Goal: Task Accomplishment & Management: Manage account settings

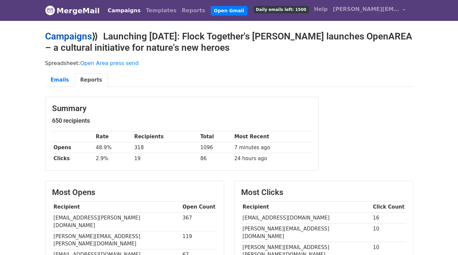
click at [83, 34] on link "Campaigns" at bounding box center [68, 36] width 47 height 11
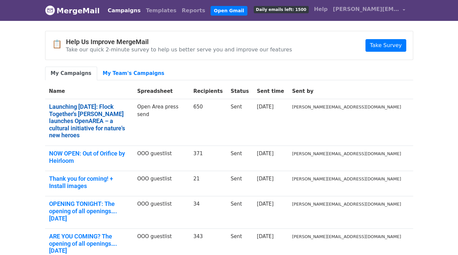
click at [108, 113] on link "Launching 30 September: Flock Together's Ollie Olanipekun launches OpenAREA – a…" at bounding box center [89, 121] width 80 height 36
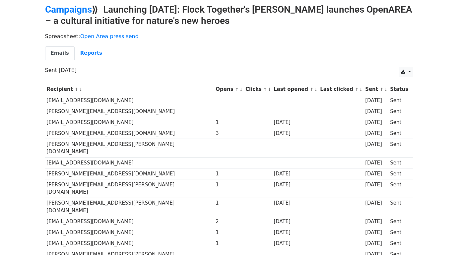
scroll to position [27, 0]
click at [239, 88] on link "↓" at bounding box center [241, 89] width 4 height 5
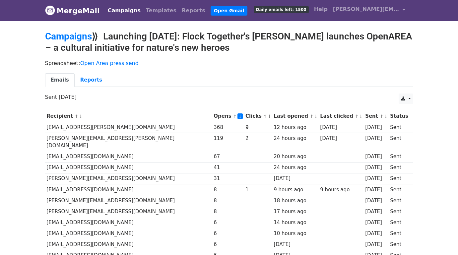
click at [149, 129] on td "[EMAIL_ADDRESS][PERSON_NAME][DOMAIN_NAME]" at bounding box center [128, 127] width 167 height 11
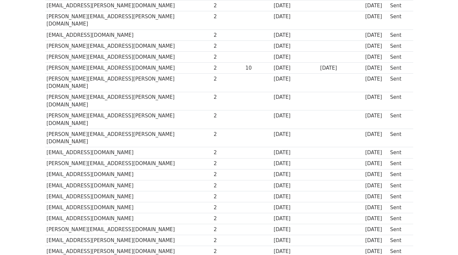
scroll to position [1332, 0]
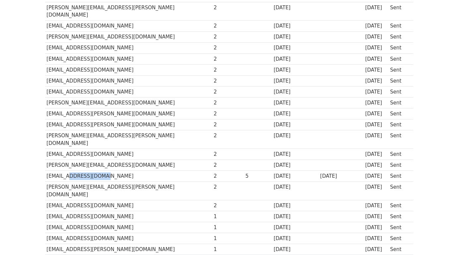
drag, startPoint x: 64, startPoint y: 13, endPoint x: 93, endPoint y: 12, distance: 28.8
click at [93, 171] on td "[EMAIL_ADDRESS][DOMAIN_NAME]" at bounding box center [128, 176] width 167 height 11
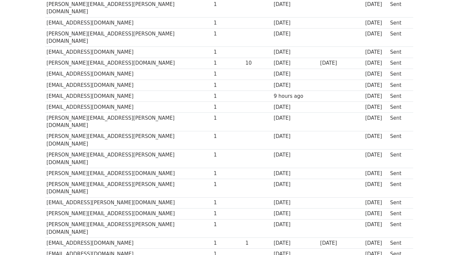
scroll to position [1905, 0]
